Goal: Understand process/instructions: Learn how to perform a task or action

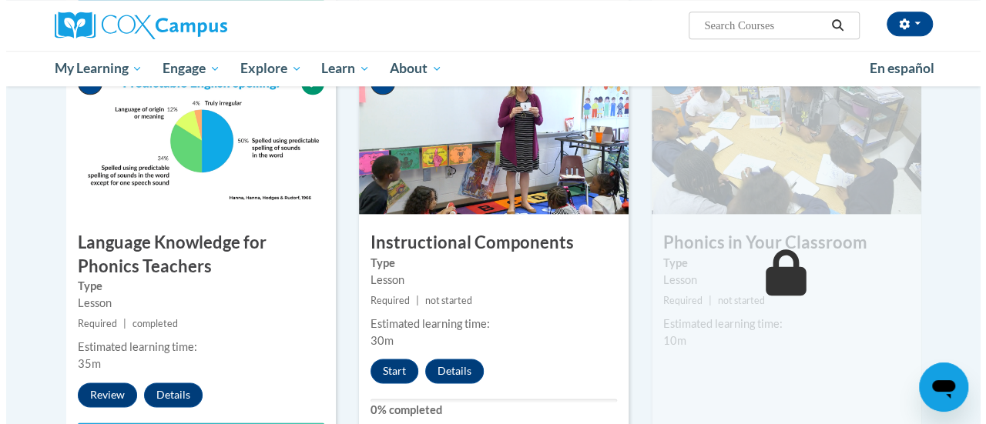
scroll to position [787, 0]
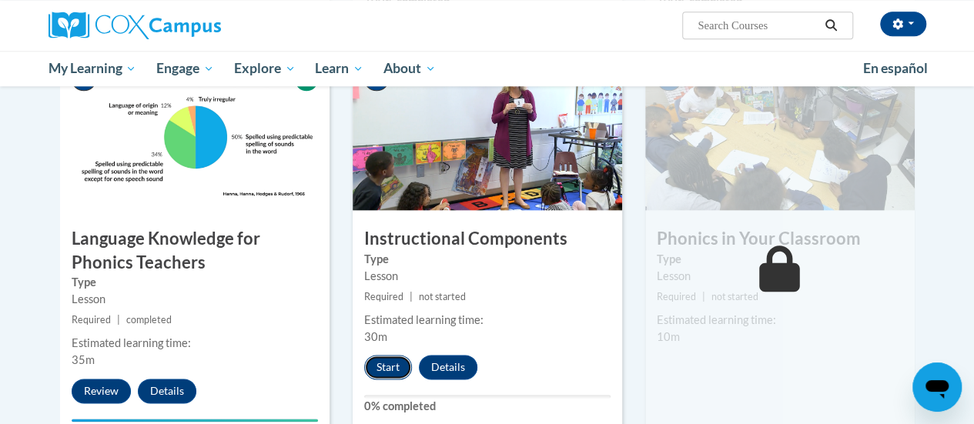
click at [390, 357] on button "Start" at bounding box center [388, 367] width 48 height 25
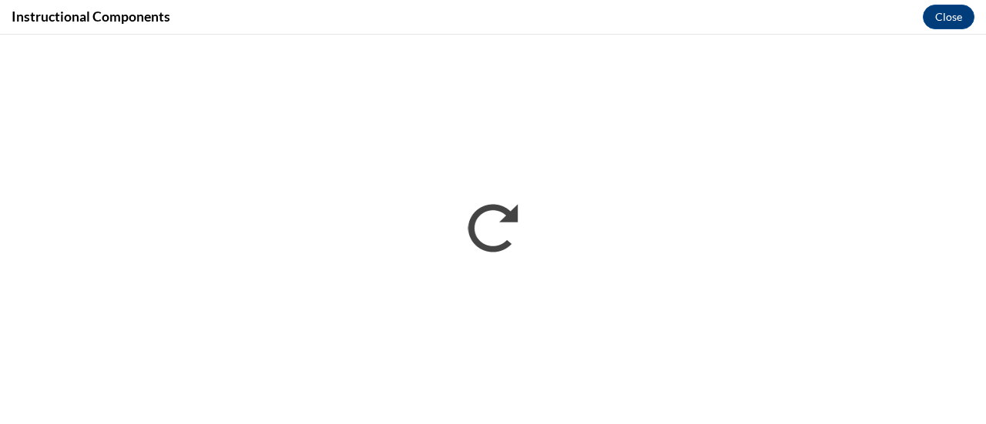
scroll to position [0, 0]
